Goal: Complete application form: Complete application form

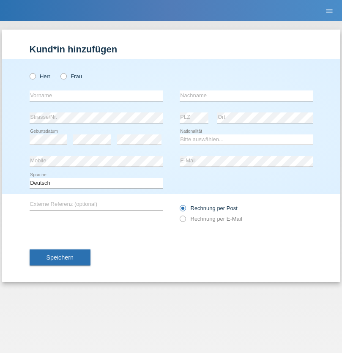
radio input "true"
click at [96, 96] on input "text" at bounding box center [96, 96] width 133 height 11
type input "[PERSON_NAME]"
click at [246, 96] on input "text" at bounding box center [246, 96] width 133 height 11
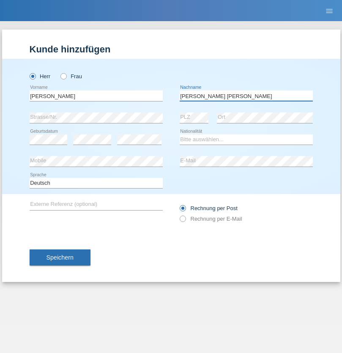
type input "[PERSON_NAME]"
select select "PT"
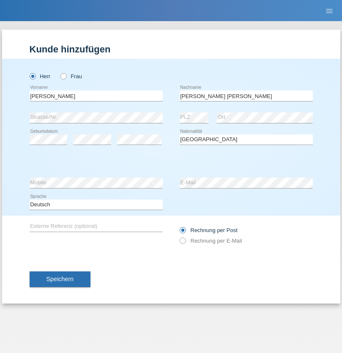
select select "C"
select select "02"
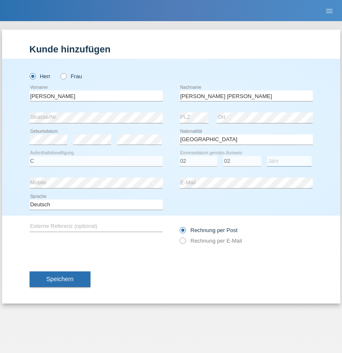
select select "2020"
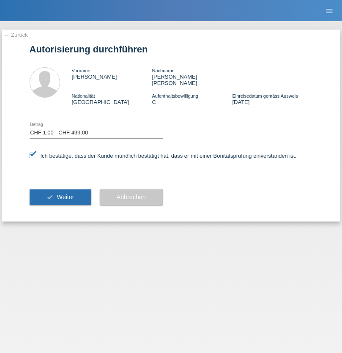
select select "1"
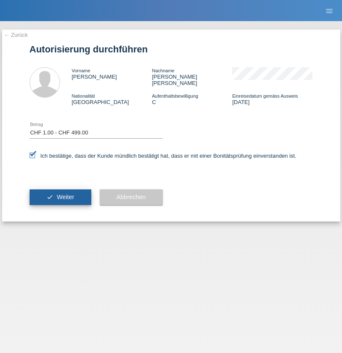
click at [60, 194] on span "Weiter" at bounding box center [65, 197] width 17 height 7
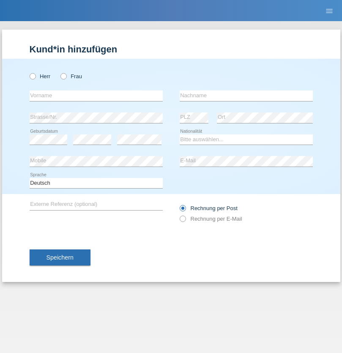
radio input "true"
click at [96, 96] on input "text" at bounding box center [96, 96] width 133 height 11
type input "[PERSON_NAME]"
click at [246, 96] on input "text" at bounding box center [246, 96] width 133 height 11
type input "Zwahlen"
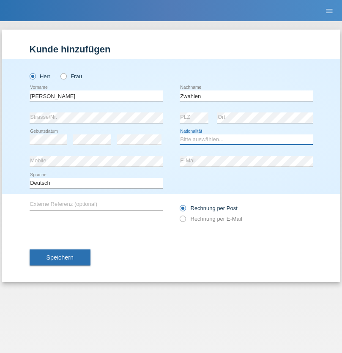
select select "CH"
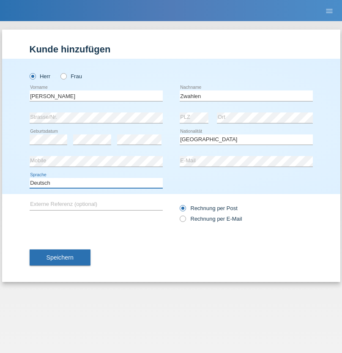
select select "en"
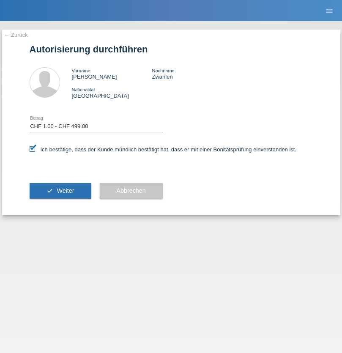
select select "1"
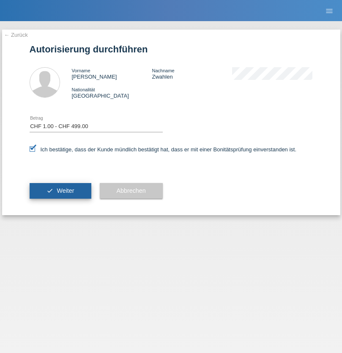
click at [60, 191] on span "Weiter" at bounding box center [65, 190] width 17 height 7
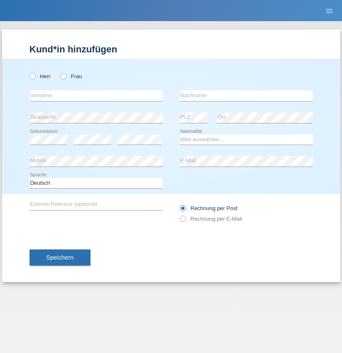
radio input "true"
select select "CH"
radio input "true"
click at [96, 96] on input "text" at bounding box center [96, 96] width 133 height 11
type input "Zsolt"
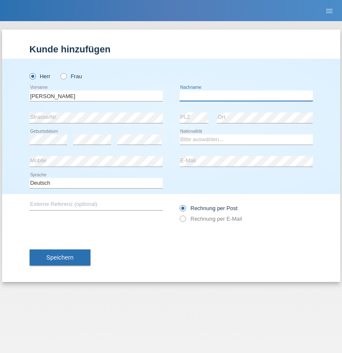
click at [246, 96] on input "text" at bounding box center [246, 96] width 133 height 11
type input "Kappelmayer"
select select "MG"
select select "C"
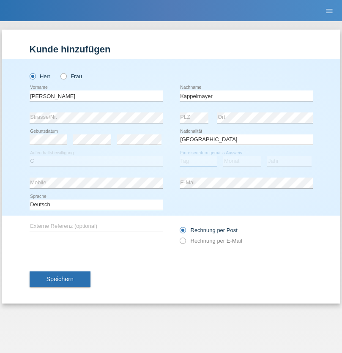
select select "30"
select select "08"
select select "2021"
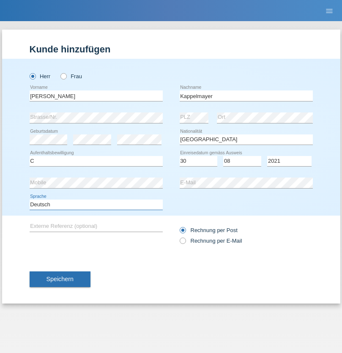
select select "en"
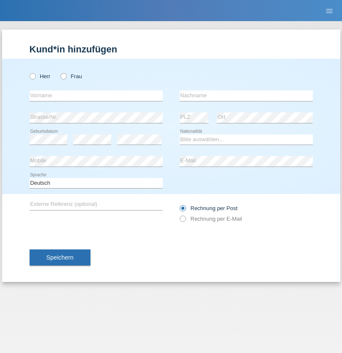
radio input "true"
click at [96, 96] on input "text" at bounding box center [96, 96] width 133 height 11
type input "firat"
click at [246, 96] on input "text" at bounding box center [246, 96] width 133 height 11
type input "kara"
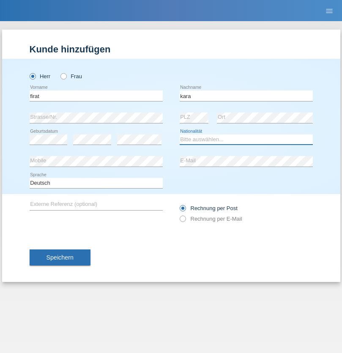
select select "CH"
radio input "true"
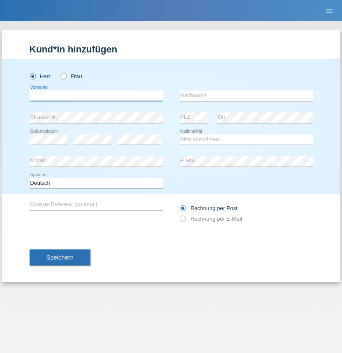
click at [96, 96] on input "text" at bounding box center [96, 96] width 133 height 11
type input "Jean Panda"
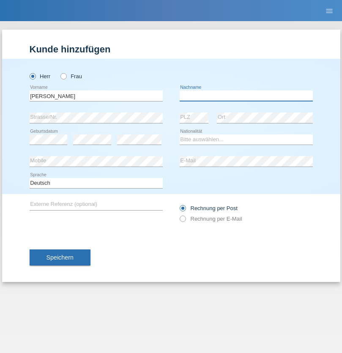
click at [246, 96] on input "text" at bounding box center [246, 96] width 133 height 11
type input "Panda nzinga"
select select "MN"
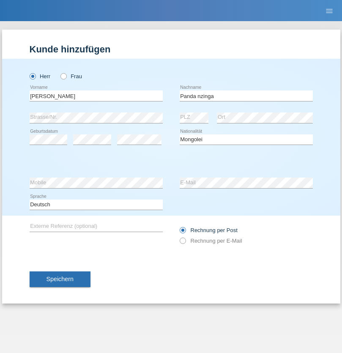
select select "C"
select select "28"
select select "11"
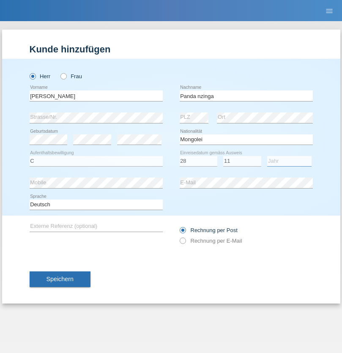
select select "2001"
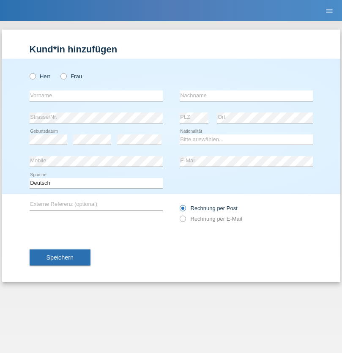
radio input "true"
select select "HU"
select select "C"
select select "30"
select select "10"
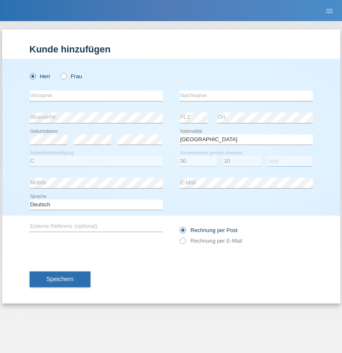
select select "2021"
